Goal: Check status: Check status

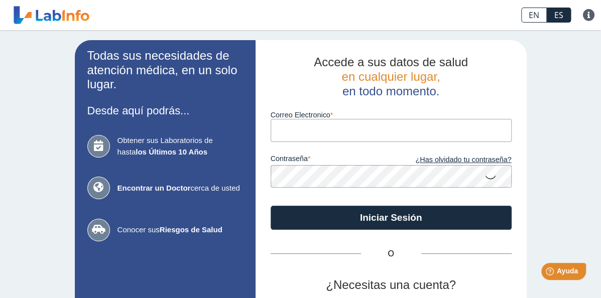
type input "[EMAIL_ADDRESS][DOMAIN_NAME]"
click at [271, 206] on button "Iniciar Sesión" at bounding box center [391, 218] width 241 height 24
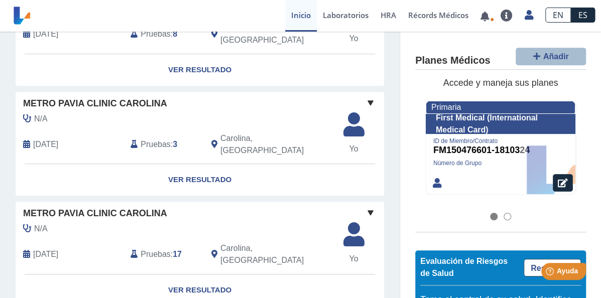
scroll to position [241, 0]
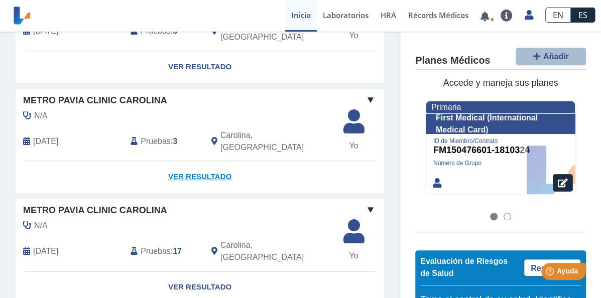
click at [192, 171] on link "Ver Resultado" at bounding box center [200, 177] width 369 height 32
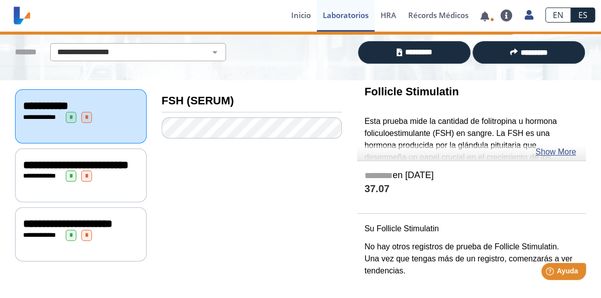
scroll to position [72, 0]
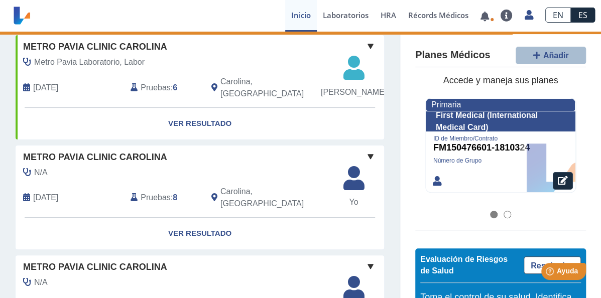
scroll to position [241, 0]
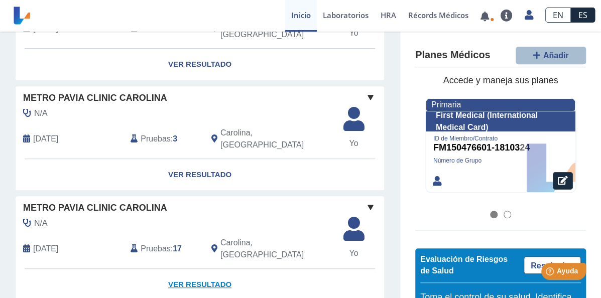
click at [194, 269] on link "Ver Resultado" at bounding box center [200, 285] width 369 height 32
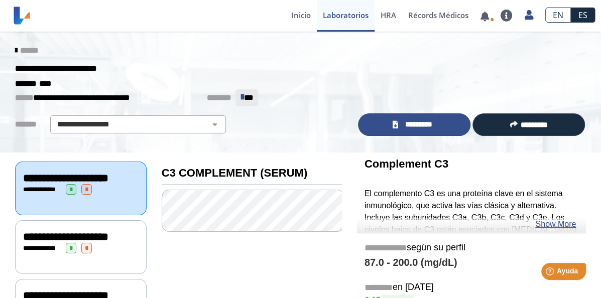
click at [412, 124] on span "*********" at bounding box center [418, 125] width 35 height 12
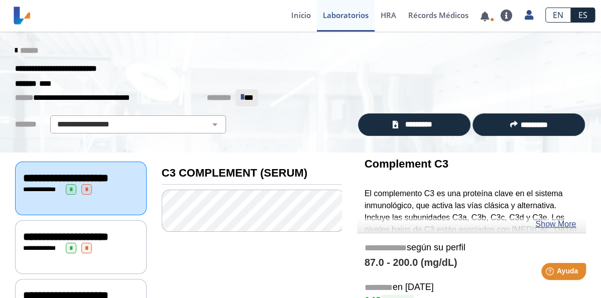
click at [22, 48] on span "******" at bounding box center [29, 51] width 18 height 8
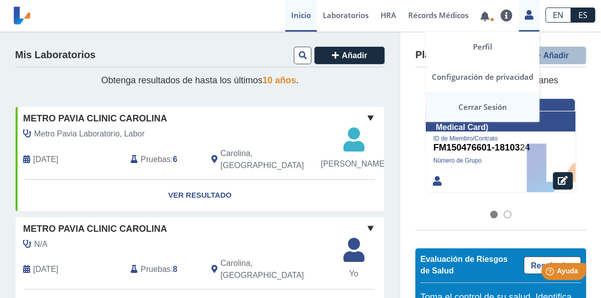
click at [479, 107] on link "Cerrar Sesión" at bounding box center [483, 107] width 114 height 30
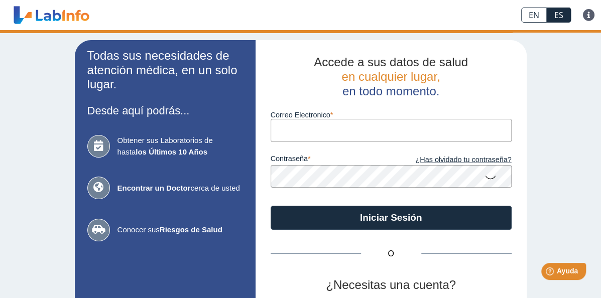
type input "[EMAIL_ADDRESS][DOMAIN_NAME]"
